Goal: Information Seeking & Learning: Learn about a topic

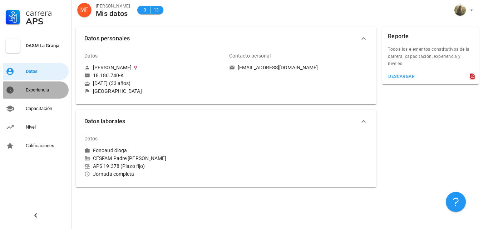
click at [48, 88] on div "Experiencia" at bounding box center [46, 90] width 40 height 6
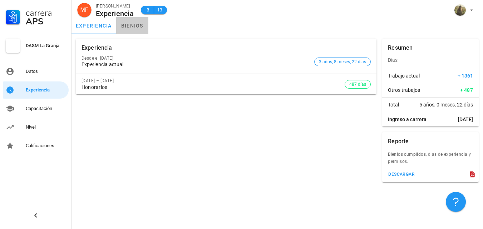
click at [134, 28] on link "bienios" at bounding box center [132, 25] width 32 height 17
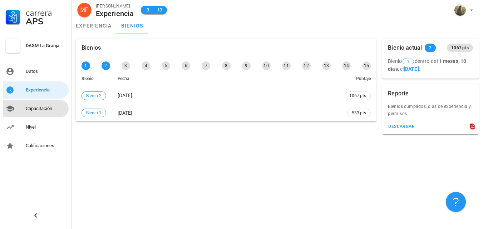
click at [35, 112] on div "Capacitación" at bounding box center [46, 108] width 40 height 11
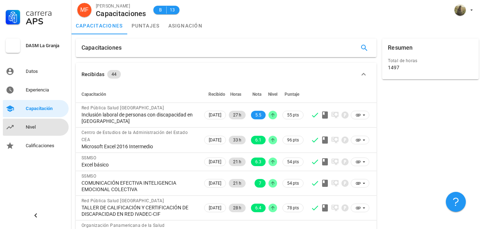
click at [46, 133] on link "Nivel" at bounding box center [36, 127] width 66 height 17
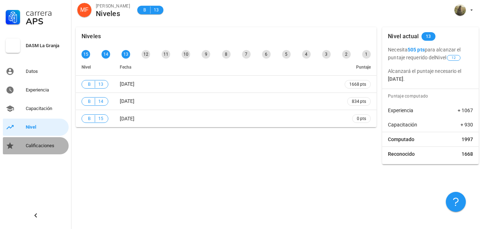
click at [44, 147] on div "Calificaciones" at bounding box center [46, 146] width 40 height 6
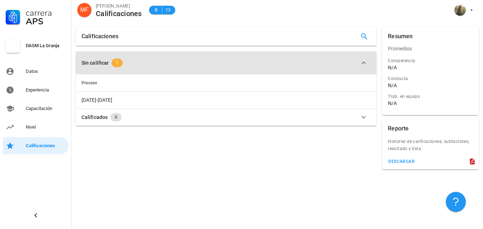
click at [116, 62] on span "1" at bounding box center [117, 63] width 3 height 9
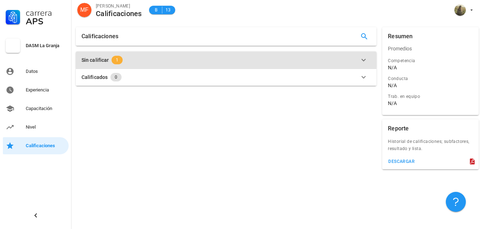
click at [116, 62] on span "1" at bounding box center [117, 60] width 3 height 9
